Goal: Obtain resource: Download file/media

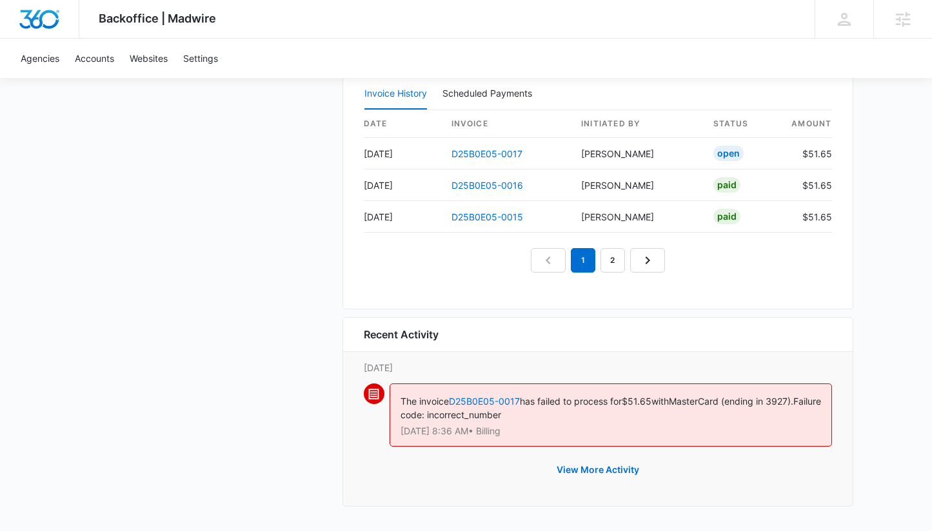
scroll to position [1364, 0]
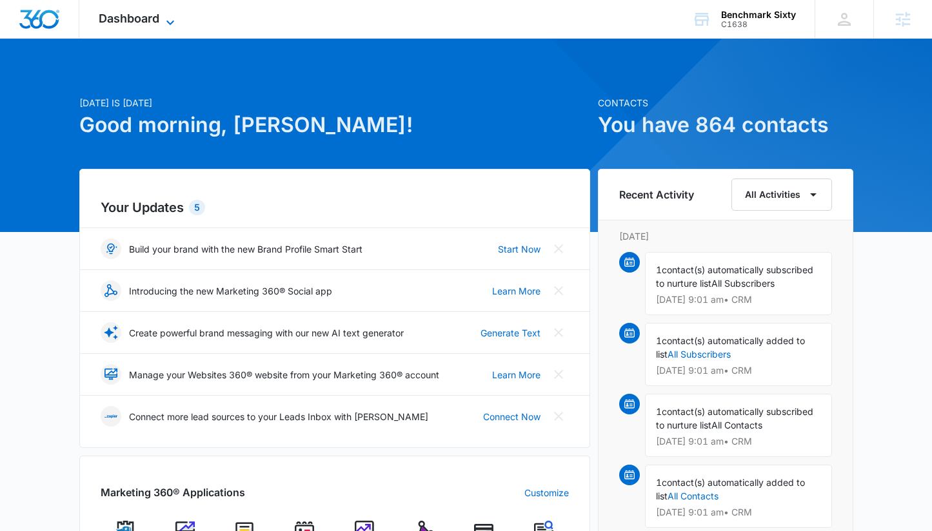
click at [136, 22] on span "Dashboard" at bounding box center [129, 19] width 61 height 14
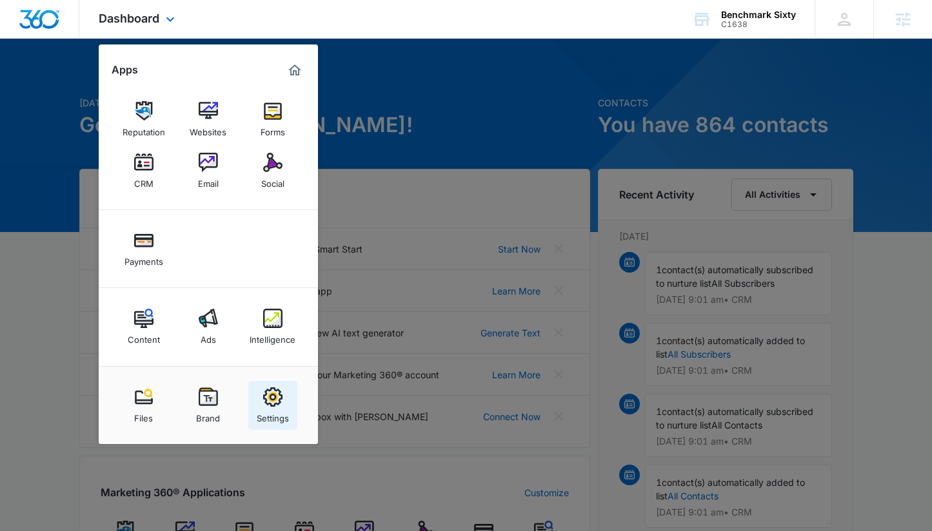
click at [267, 409] on div "Settings" at bounding box center [273, 415] width 32 height 17
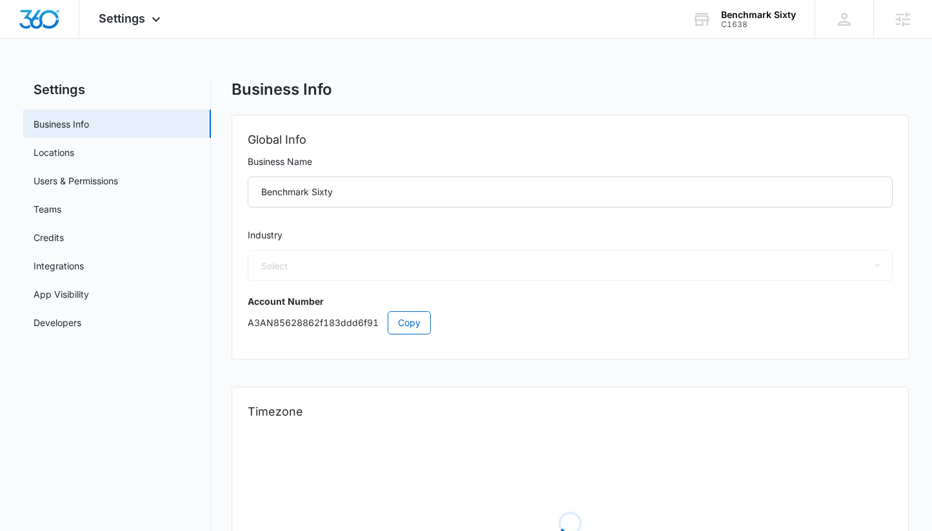
select select "33"
select select "US"
select select "America/Denver"
click at [90, 176] on link "Users & Permissions" at bounding box center [76, 181] width 84 height 14
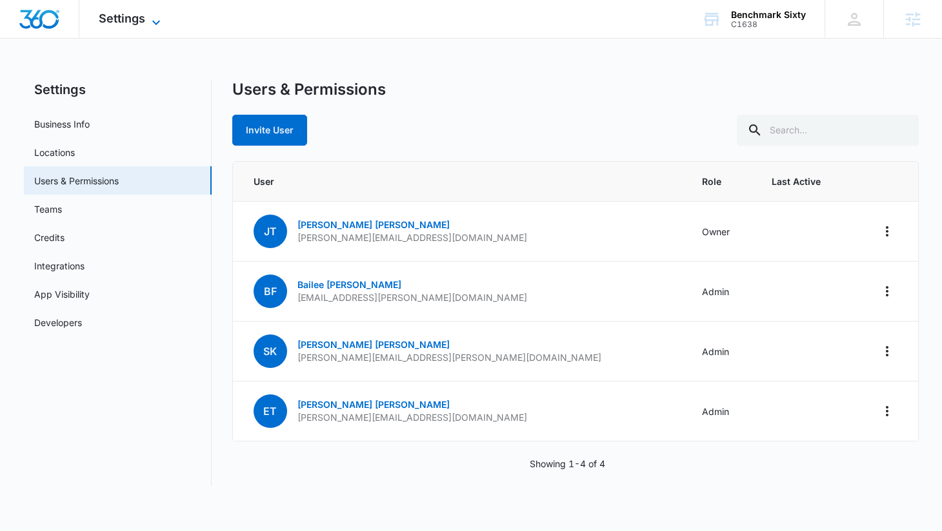
click at [161, 20] on icon at bounding box center [155, 22] width 15 height 15
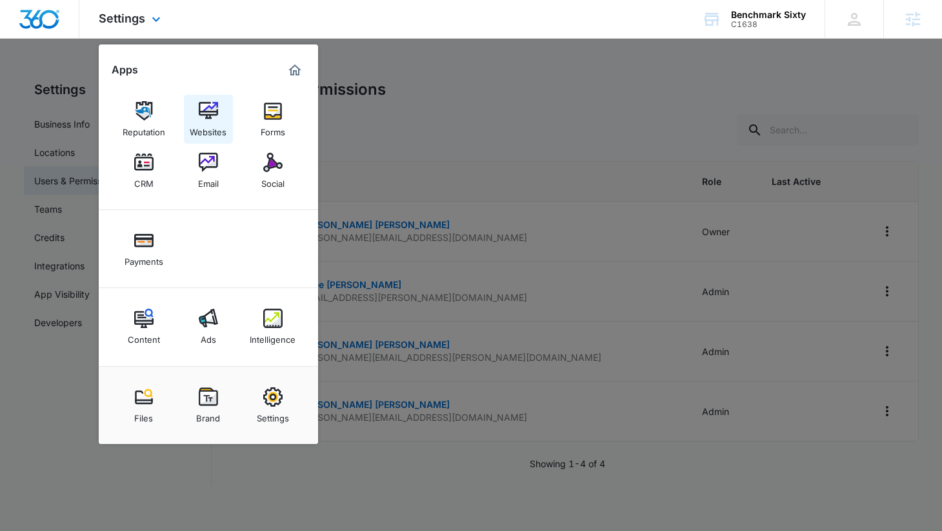
click at [220, 121] on div "Websites" at bounding box center [208, 129] width 37 height 17
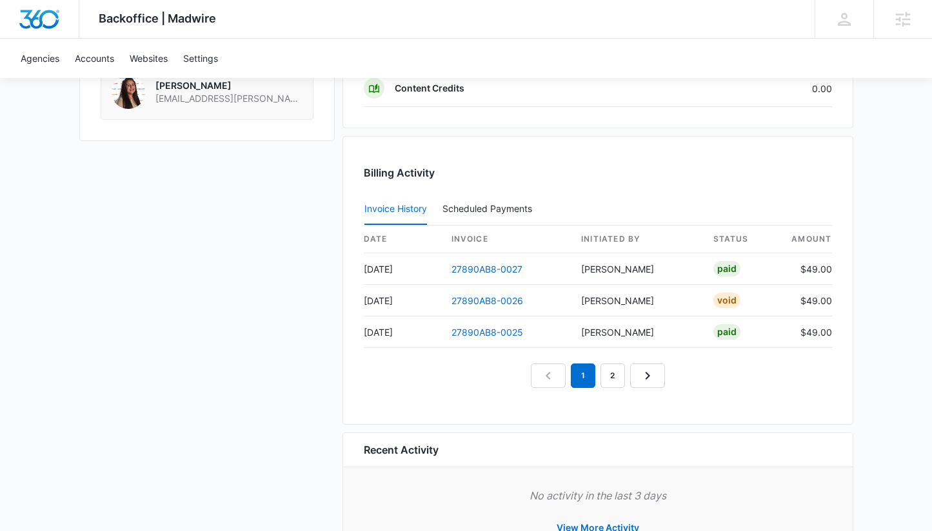
scroll to position [1176, 0]
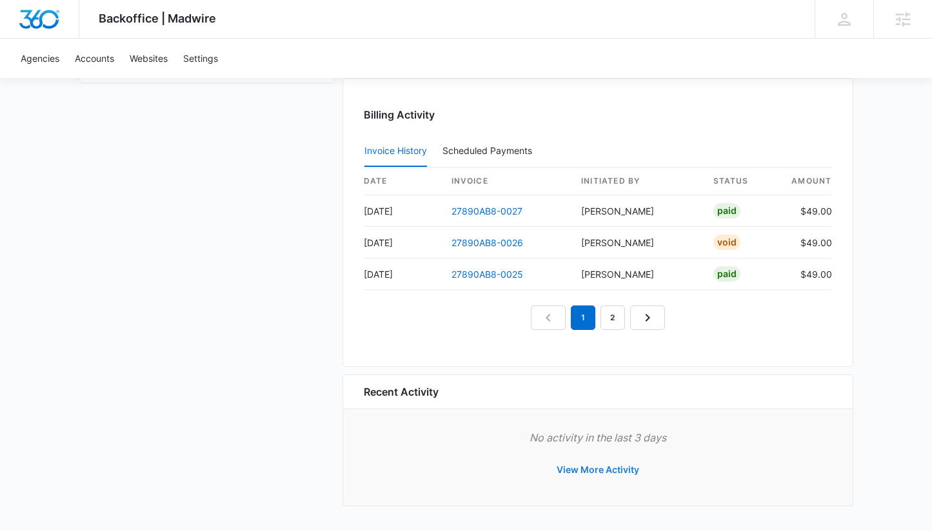
click at [610, 468] on button "View More Activity" at bounding box center [598, 470] width 108 height 31
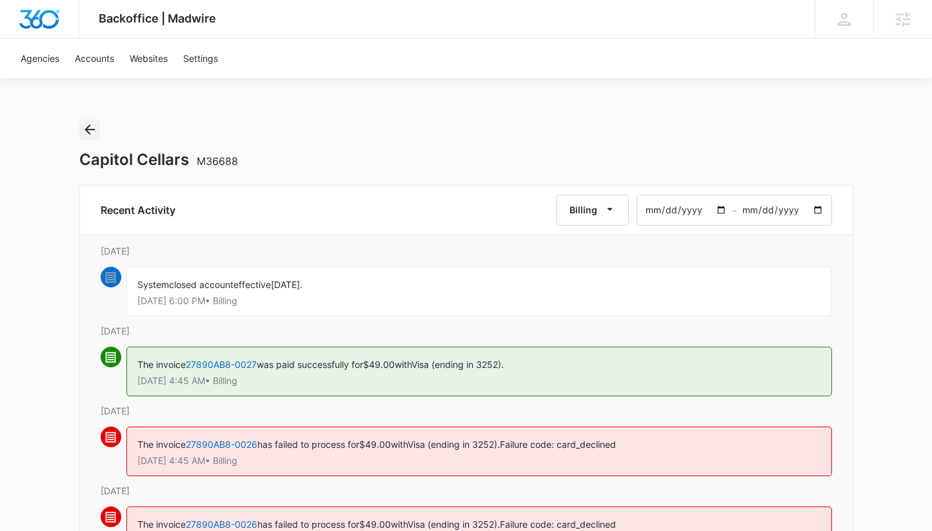
click at [88, 134] on icon "Back" at bounding box center [89, 129] width 15 height 15
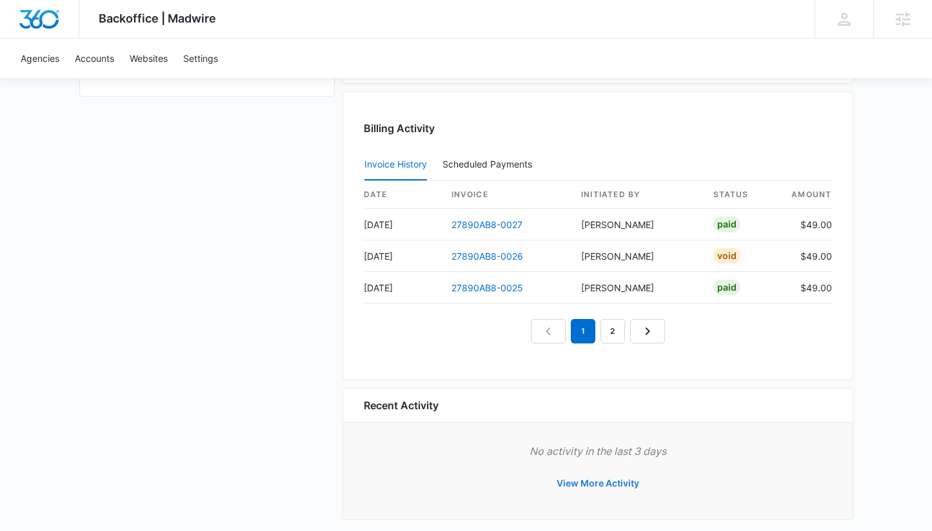
scroll to position [1176, 0]
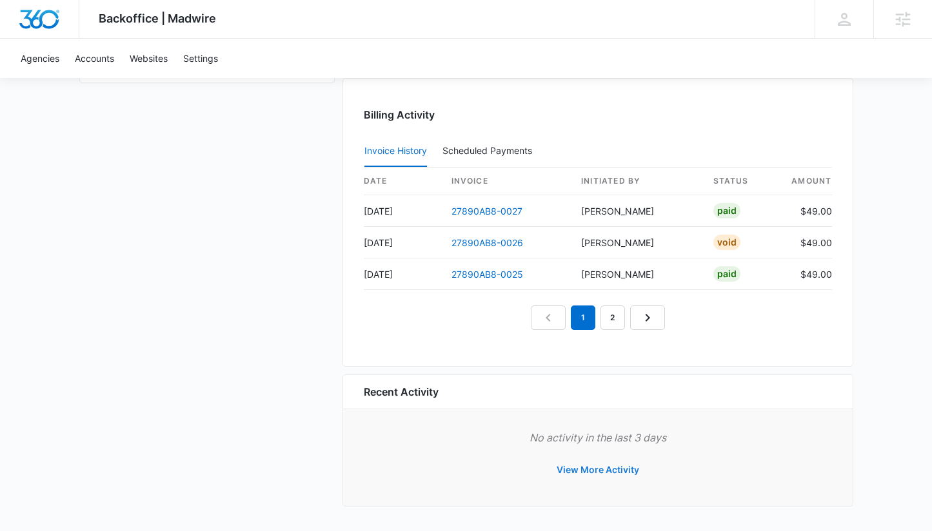
click at [578, 473] on button "View More Activity" at bounding box center [598, 470] width 108 height 31
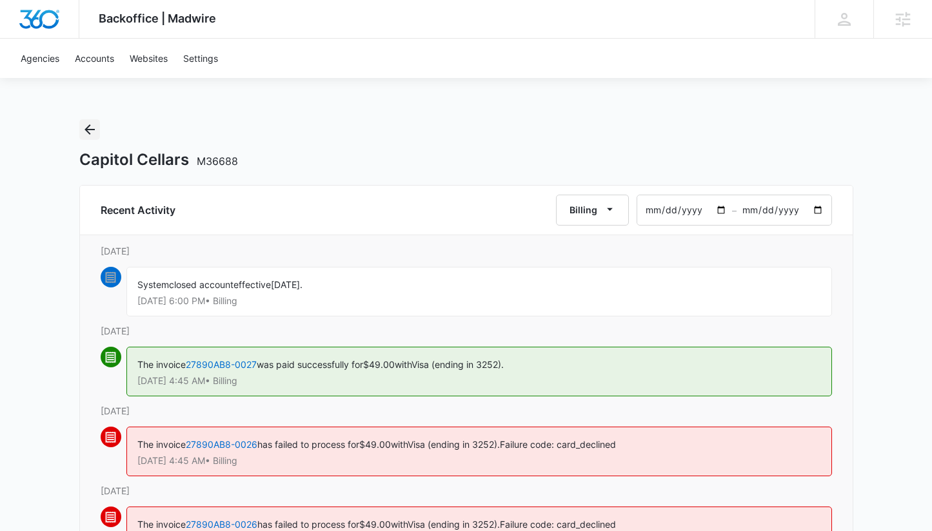
click at [93, 131] on icon "Back" at bounding box center [89, 129] width 15 height 15
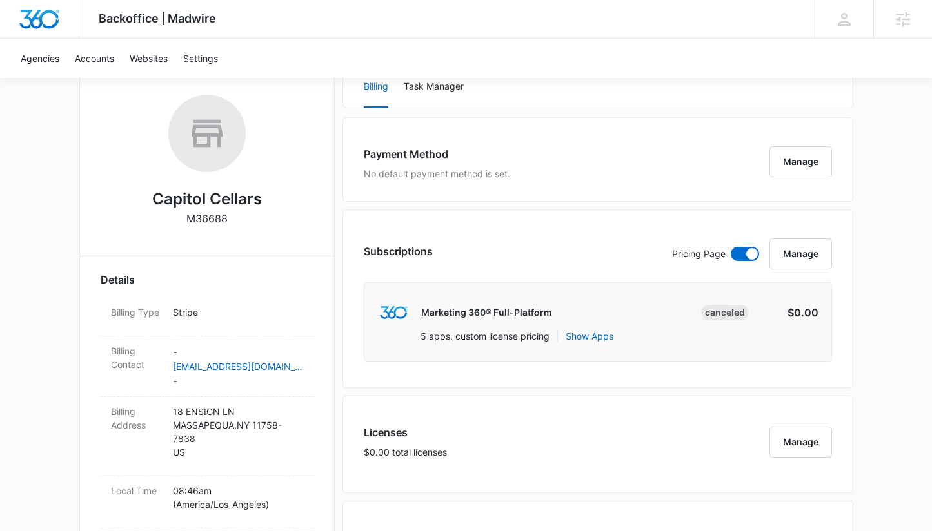
scroll to position [195, 0]
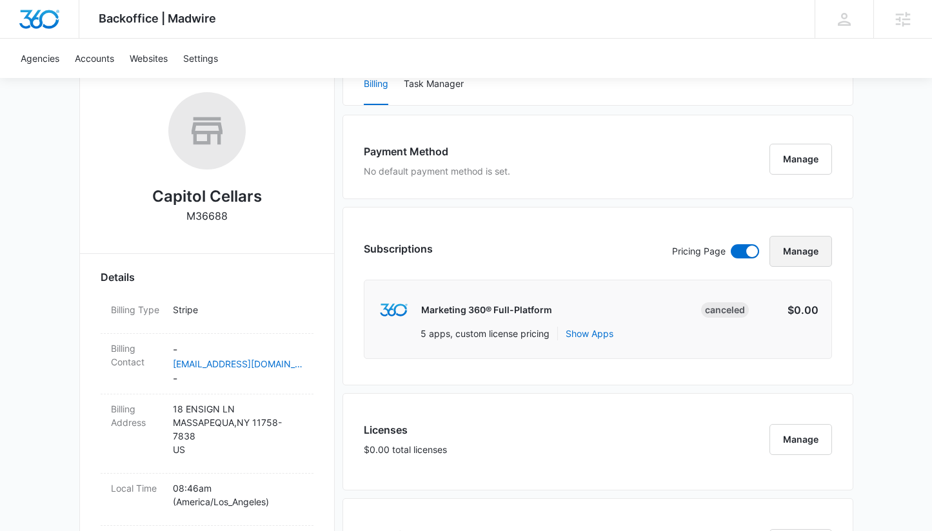
click at [799, 259] on button "Manage" at bounding box center [800, 251] width 63 height 31
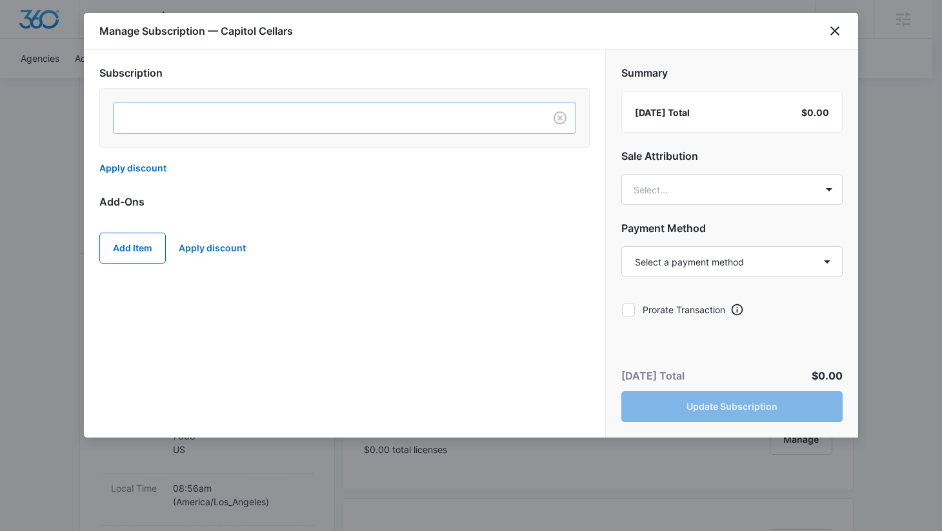
click at [325, 125] on div at bounding box center [326, 118] width 402 height 16
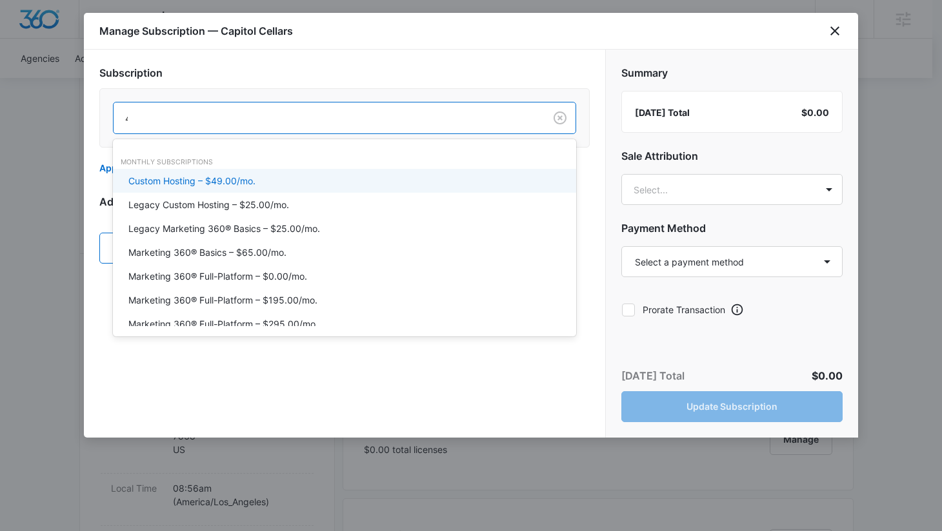
type input "49"
click at [230, 179] on p "Custom Hosting – $49.00/mo." at bounding box center [191, 181] width 127 height 14
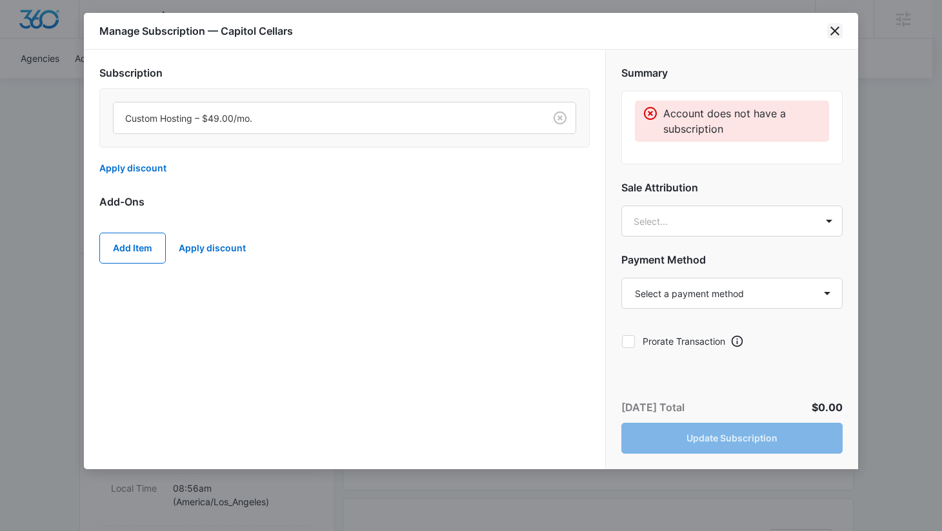
click at [832, 31] on icon "close" at bounding box center [834, 30] width 15 height 15
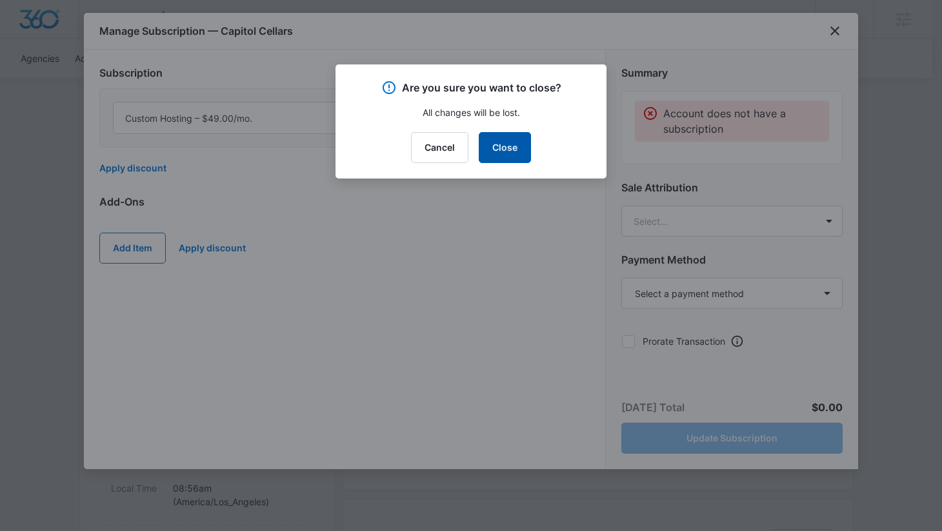
click at [514, 147] on button "Close" at bounding box center [505, 147] width 52 height 31
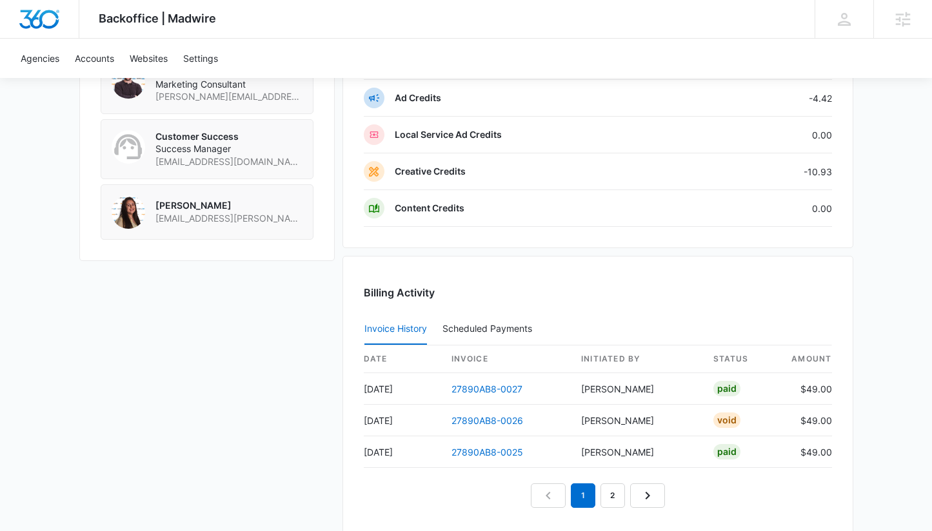
scroll to position [1176, 0]
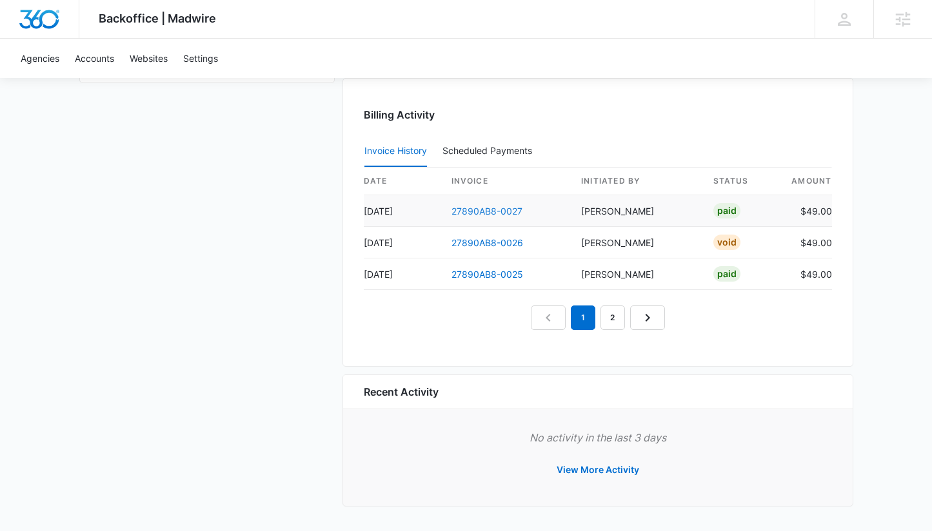
click at [488, 206] on link "27890AB8-0027" at bounding box center [486, 211] width 71 height 11
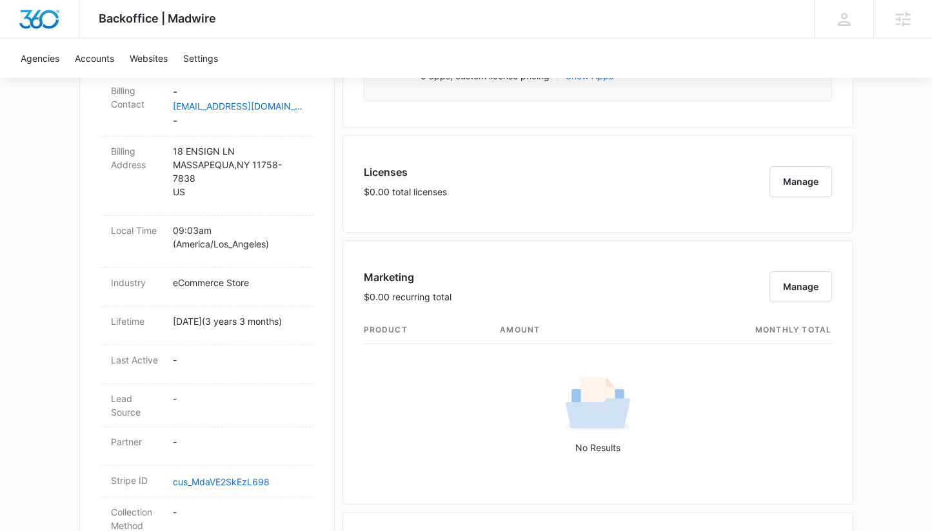
scroll to position [1176, 0]
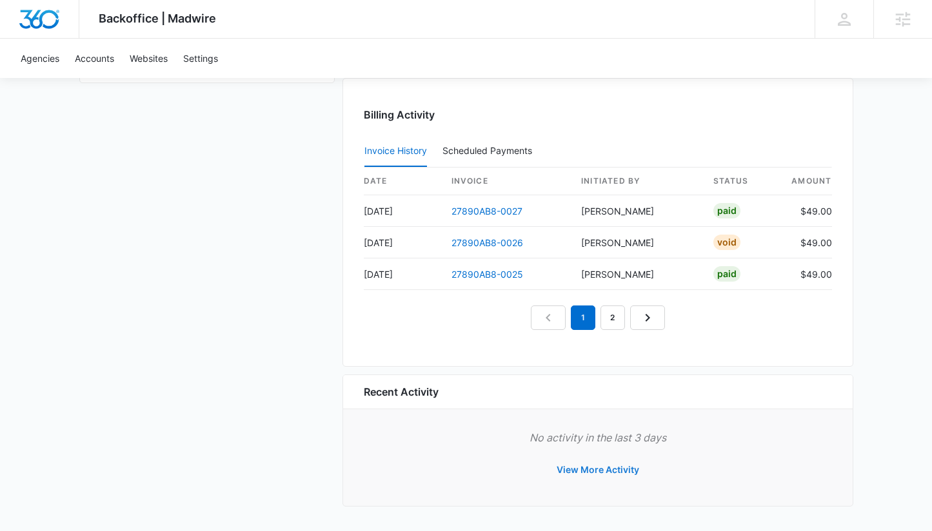
click at [616, 466] on button "View More Activity" at bounding box center [598, 470] width 108 height 31
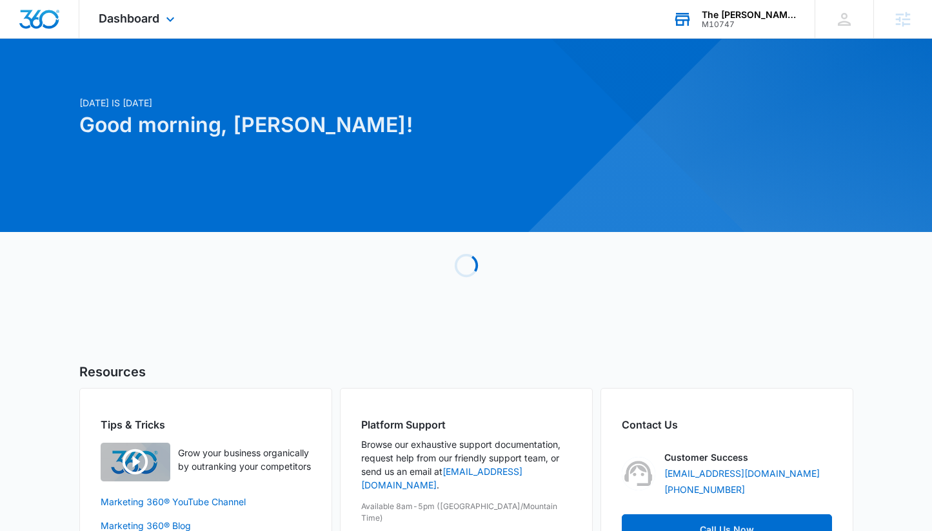
click at [752, 14] on div "The [PERSON_NAME] School" at bounding box center [749, 15] width 94 height 10
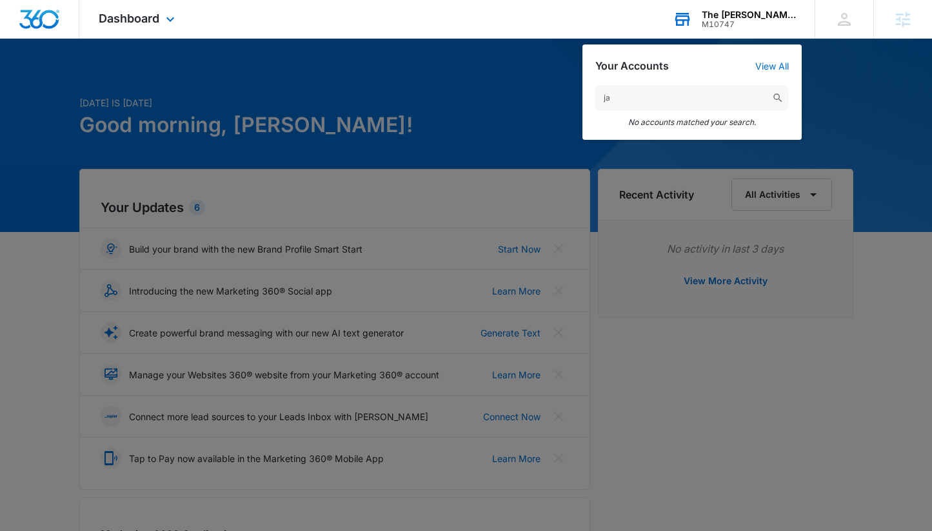
type input "j"
type input "v"
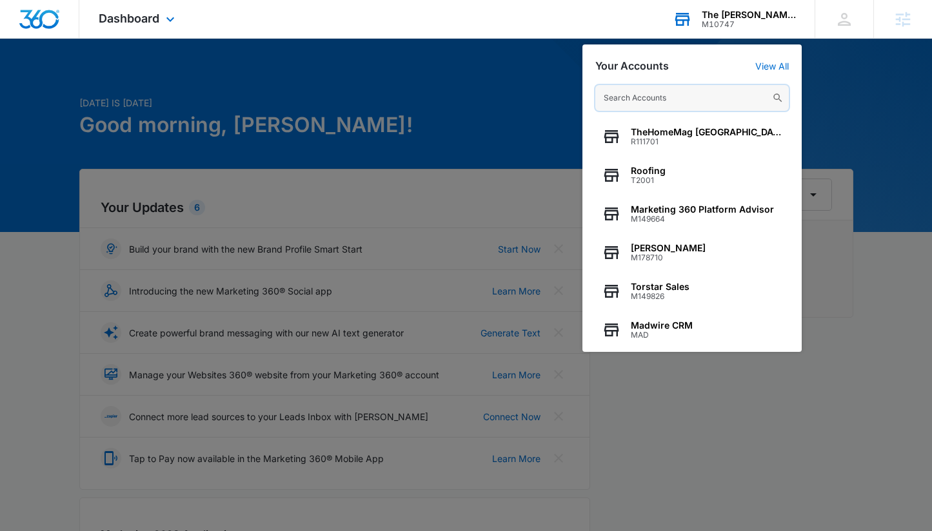
click at [668, 97] on input "text" at bounding box center [691, 98] width 193 height 26
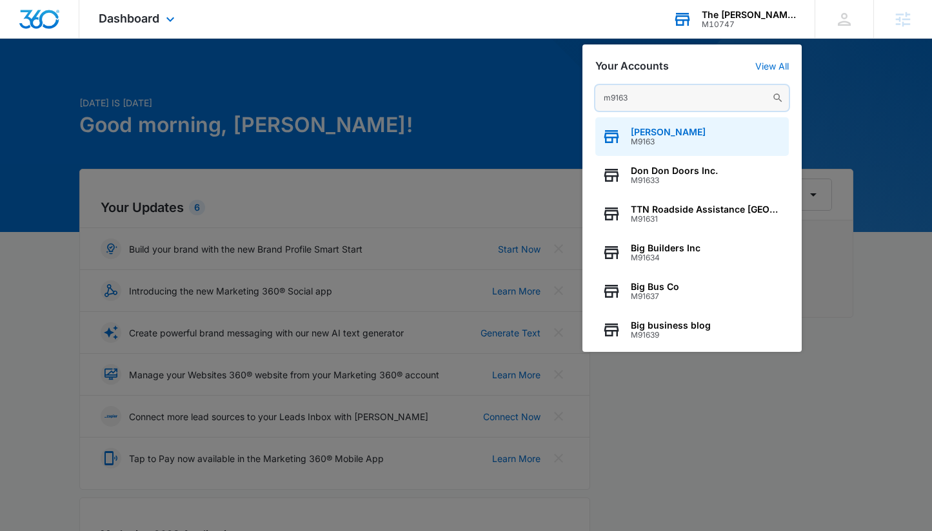
type input "m9163"
click at [670, 129] on span "[PERSON_NAME]" at bounding box center [668, 132] width 75 height 10
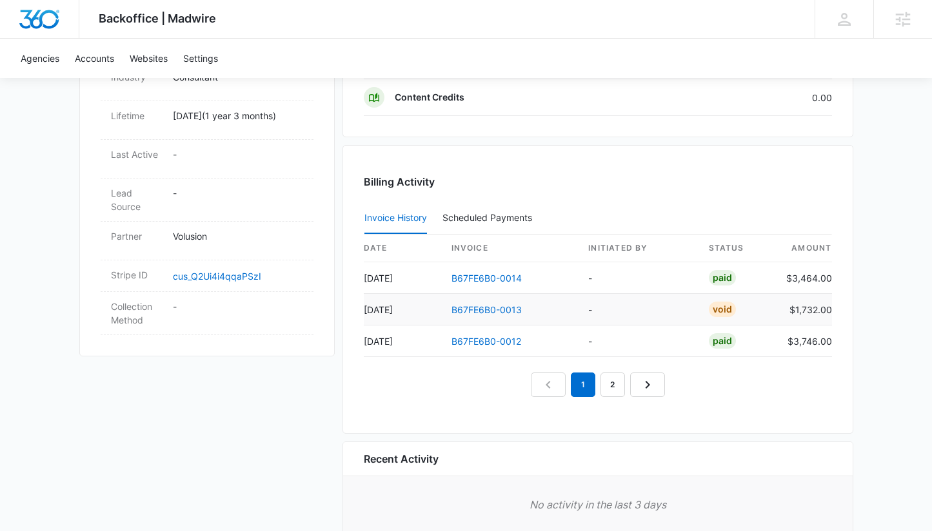
scroll to position [695, 0]
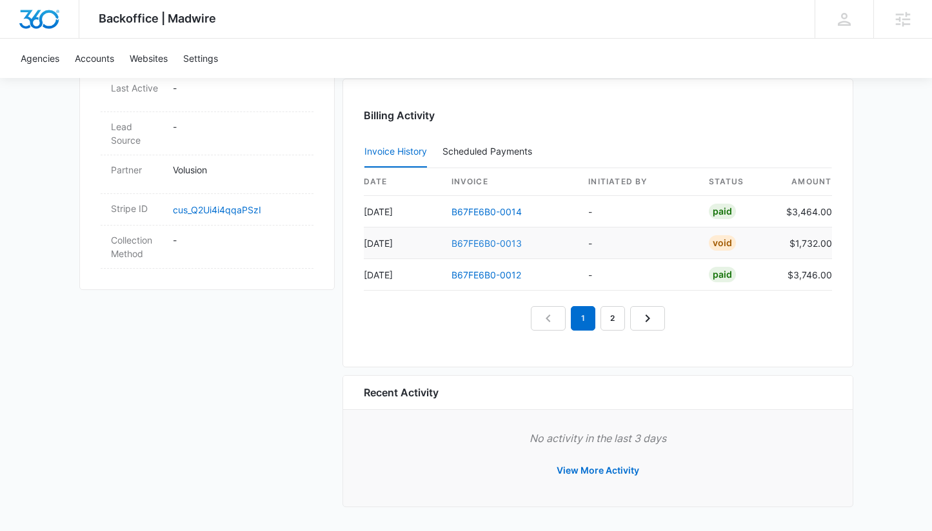
click at [473, 241] on link "B67FE6B0-0013" at bounding box center [486, 243] width 70 height 11
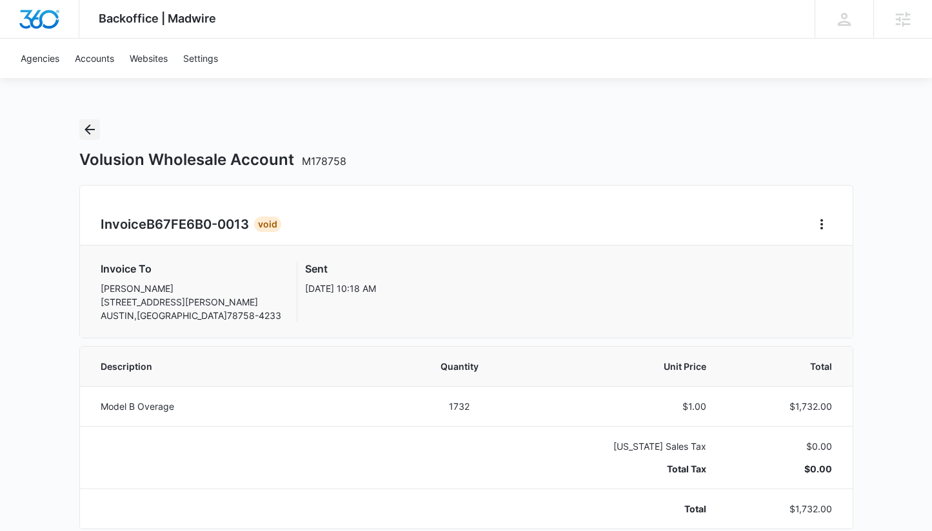
click at [86, 131] on icon "Back" at bounding box center [89, 129] width 15 height 15
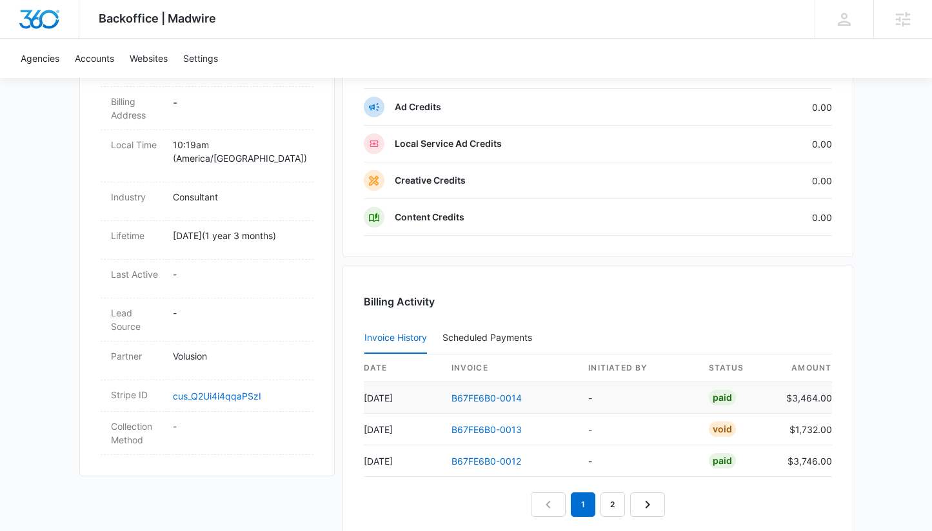
scroll to position [510, 0]
click at [492, 399] on link "B67FE6B0-0014" at bounding box center [486, 397] width 70 height 11
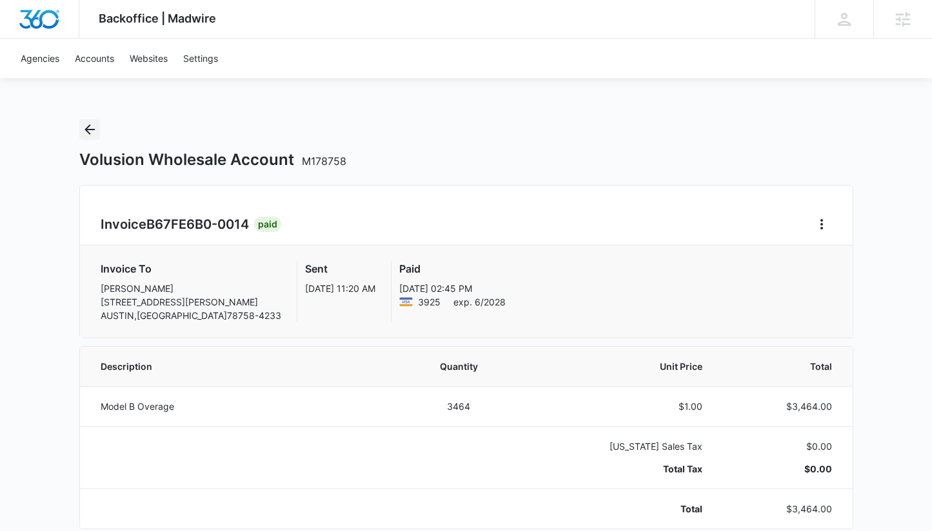
click at [84, 126] on icon "Back" at bounding box center [89, 129] width 15 height 15
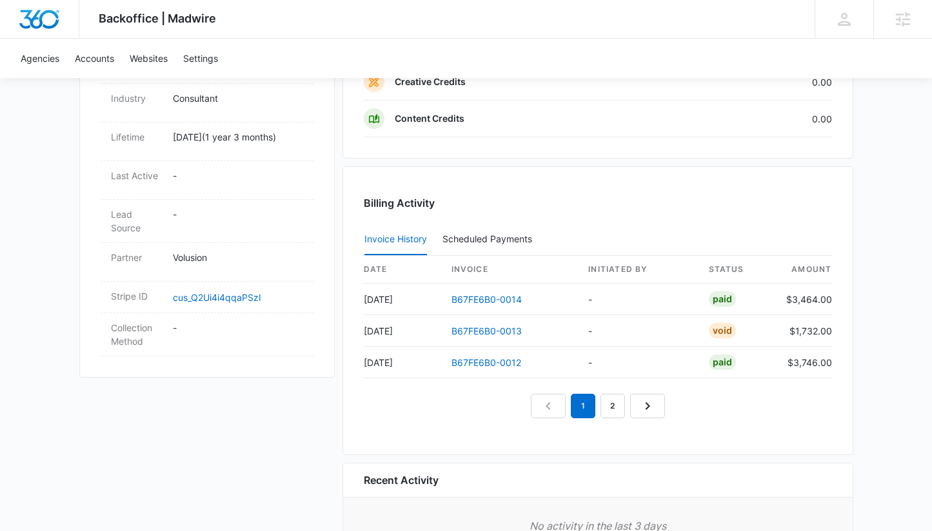
scroll to position [669, 0]
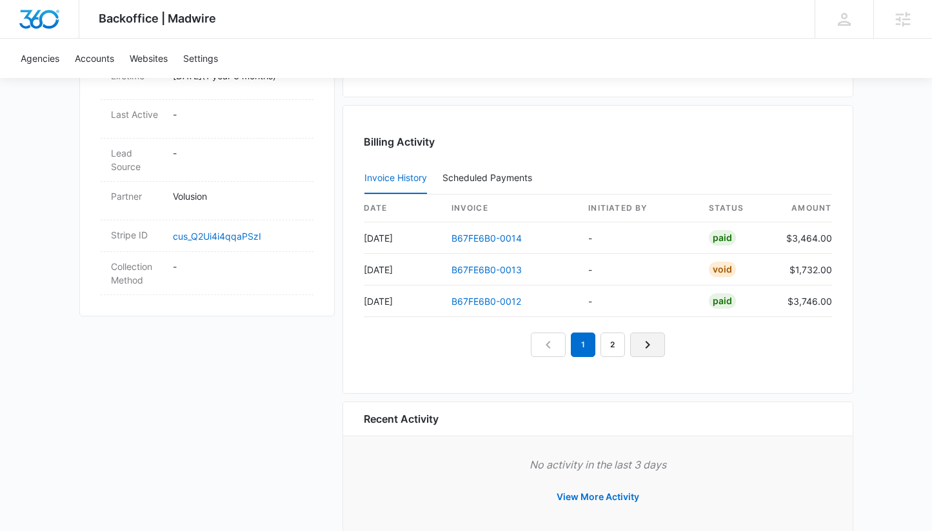
click at [651, 343] on icon "Next Page" at bounding box center [647, 344] width 15 height 15
click at [571, 343] on link "1" at bounding box center [568, 345] width 25 height 25
click at [484, 239] on link "B67FE6B0-0014" at bounding box center [486, 238] width 70 height 11
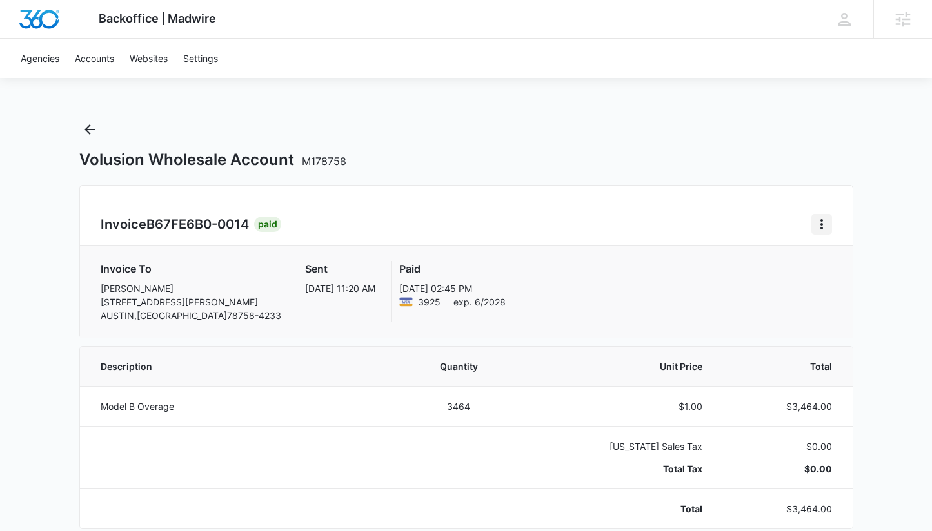
click at [825, 229] on icon "Home" at bounding box center [821, 224] width 15 height 15
click at [746, 263] on link "Download Invoice" at bounding box center [763, 260] width 75 height 11
click at [92, 128] on icon "Back" at bounding box center [89, 129] width 15 height 15
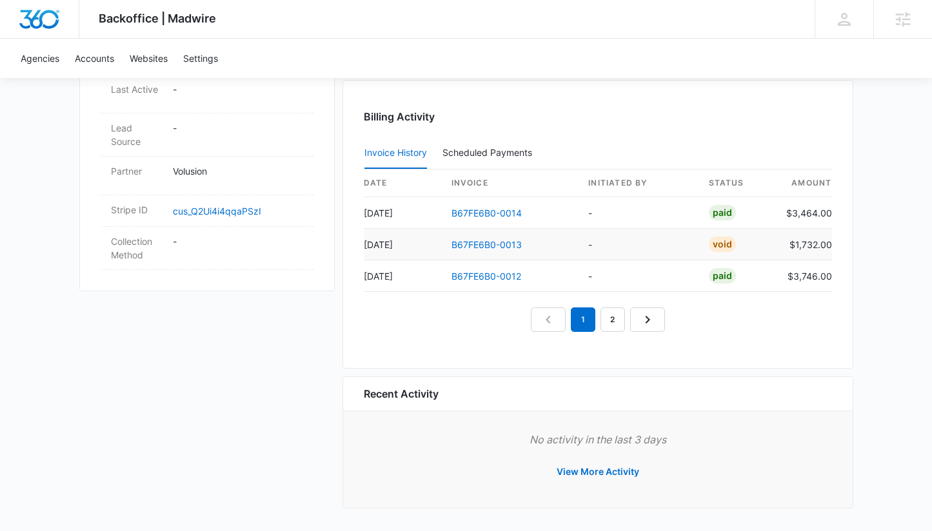
scroll to position [693, 0]
click at [478, 243] on link "B67FE6B0-0013" at bounding box center [486, 246] width 70 height 11
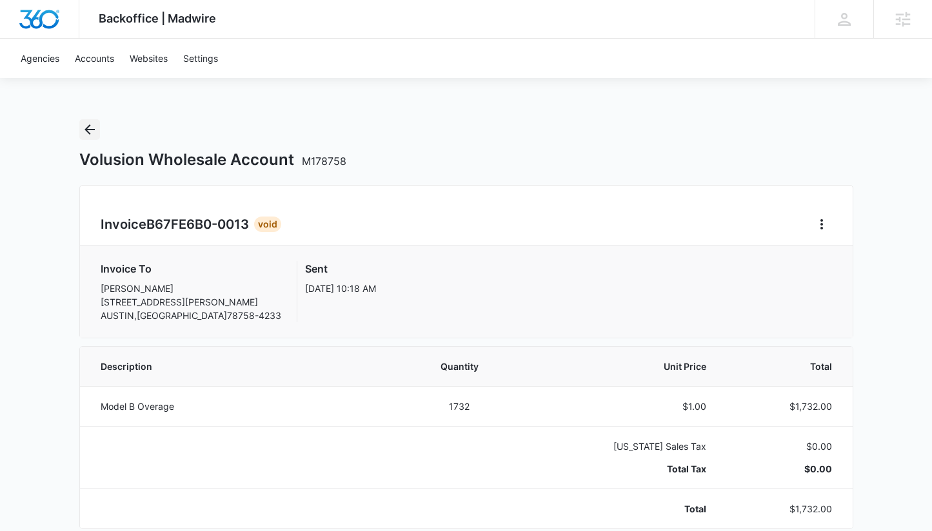
click at [96, 132] on icon "Back" at bounding box center [89, 129] width 15 height 15
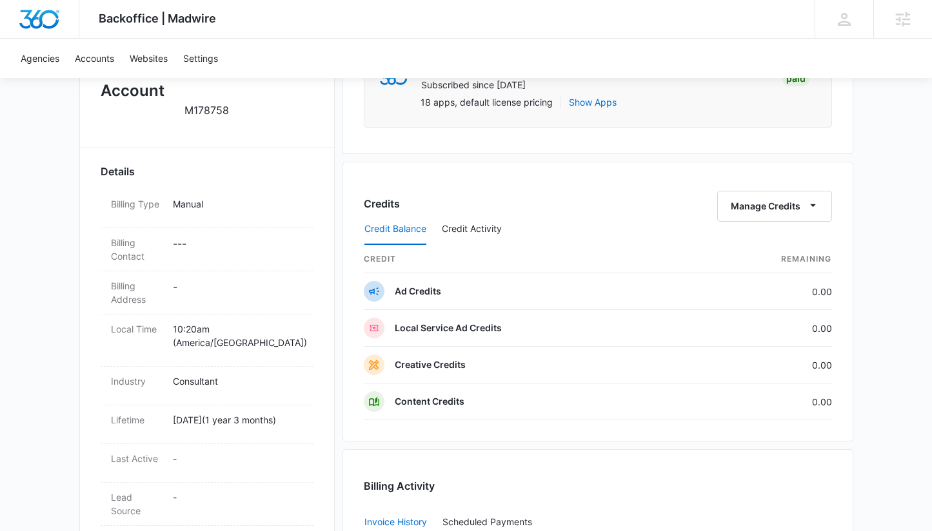
scroll to position [695, 0]
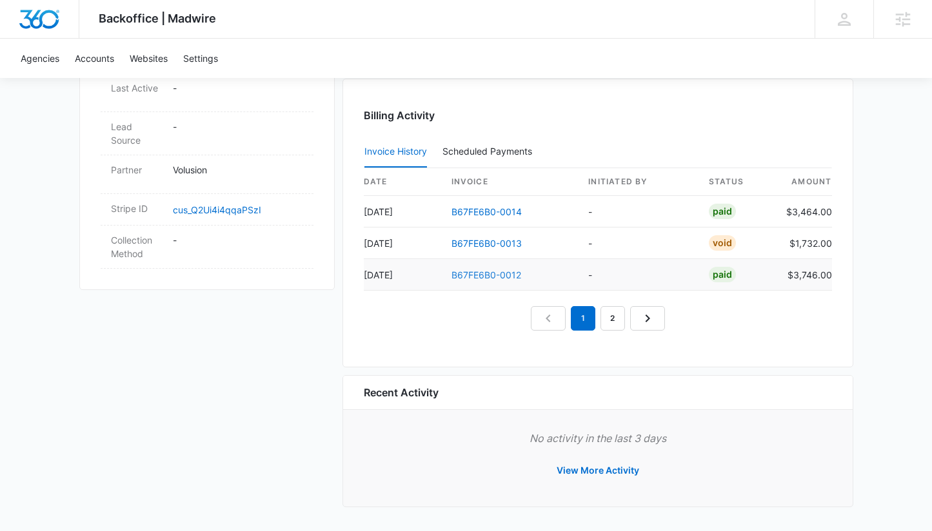
click at [492, 273] on link "B67FE6B0-0012" at bounding box center [486, 275] width 70 height 11
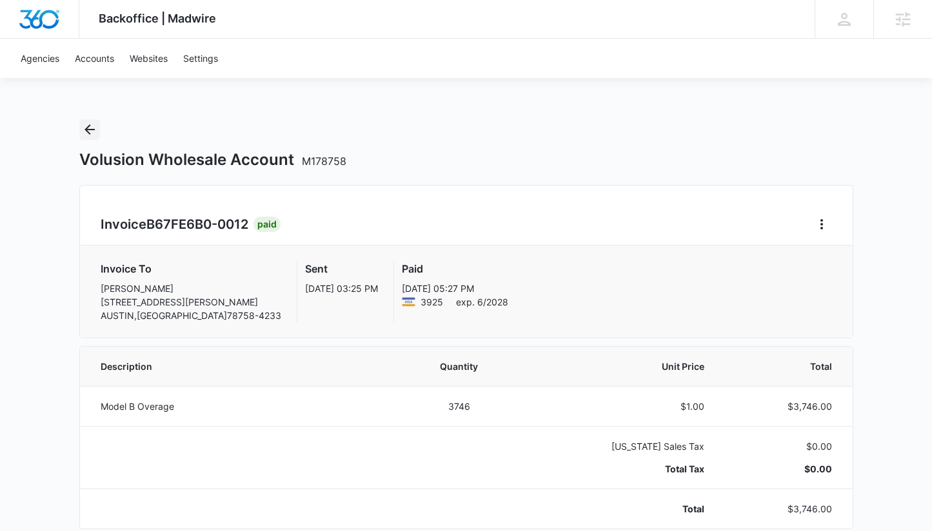
click at [90, 129] on icon "Back" at bounding box center [89, 129] width 10 height 10
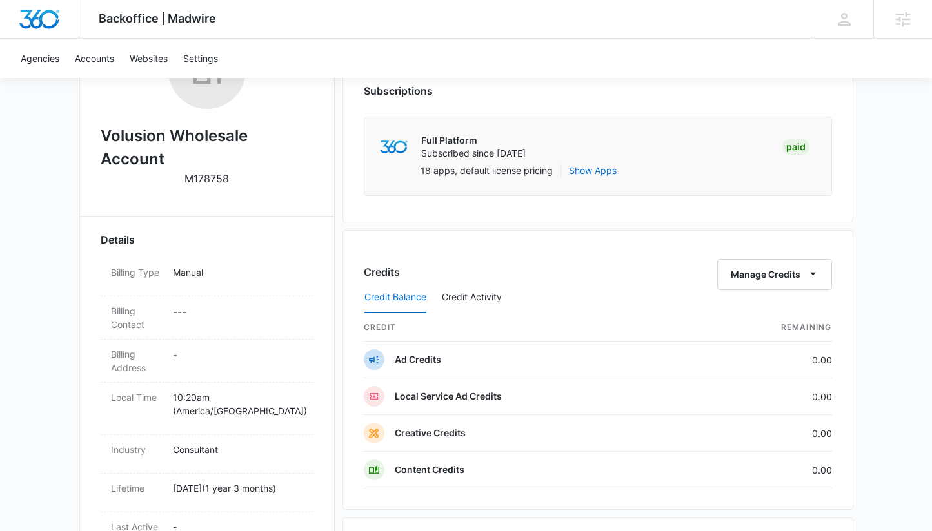
scroll to position [173, 0]
